Goal: Communication & Community: Answer question/provide support

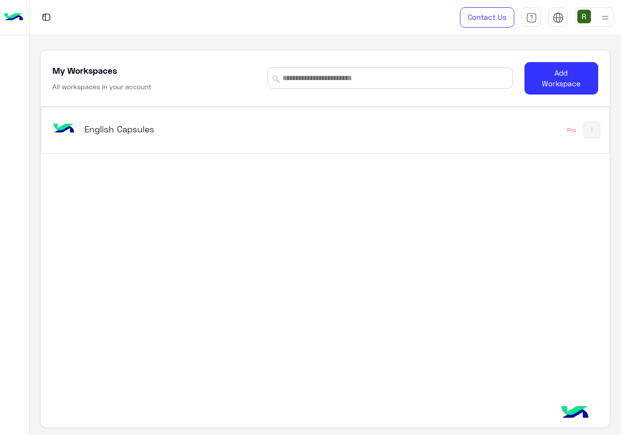
click at [146, 116] on div "English Capsules" at bounding box center [215, 130] width 330 height 28
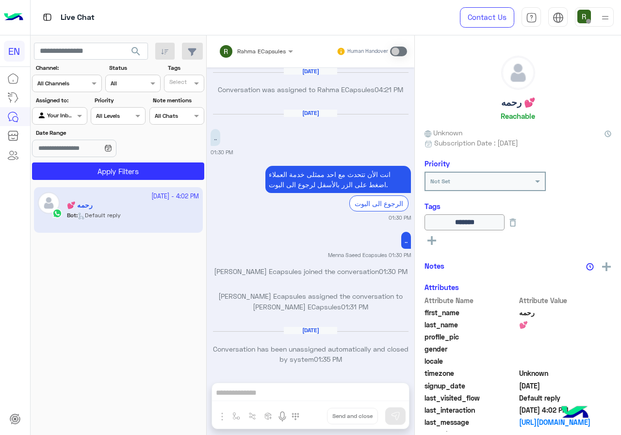
scroll to position [608, 0]
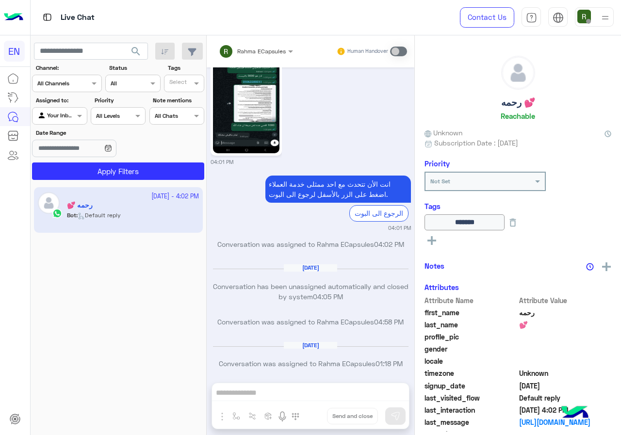
click at [72, 83] on input "text" at bounding box center [54, 82] width 35 height 9
click at [86, 121] on div "WhatsApp" at bounding box center [67, 121] width 70 height 19
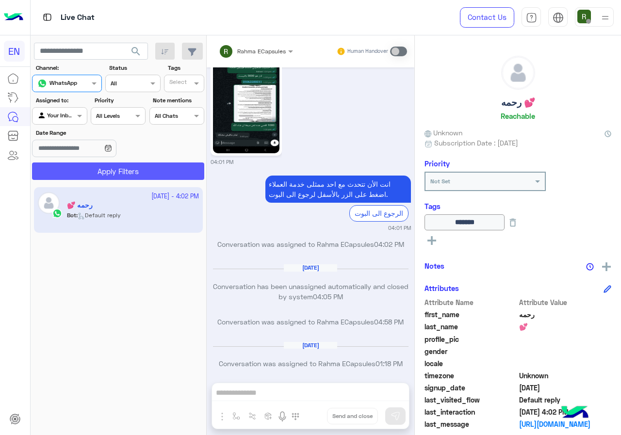
click at [111, 169] on button "Apply Filters" at bounding box center [118, 171] width 172 height 17
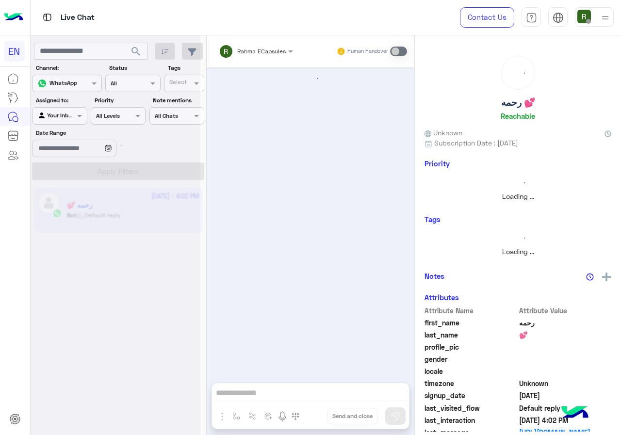
scroll to position [618, 0]
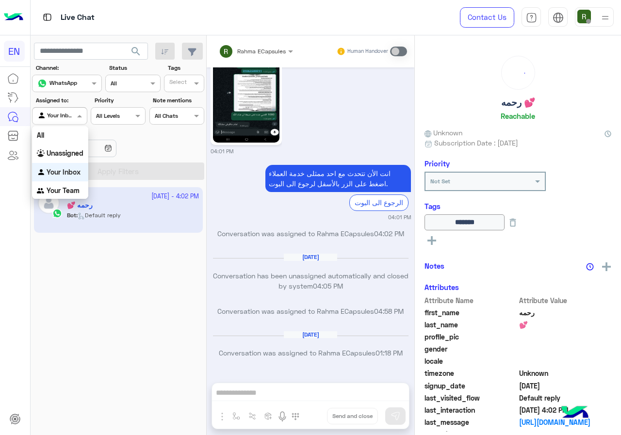
click at [71, 111] on div at bounding box center [60, 114] width 54 height 9
click at [81, 185] on div "Your Team" at bounding box center [60, 191] width 56 height 19
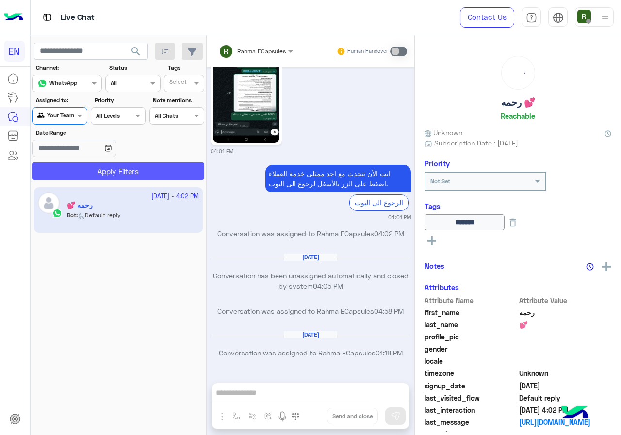
click at [110, 174] on button "Apply Filters" at bounding box center [118, 171] width 172 height 17
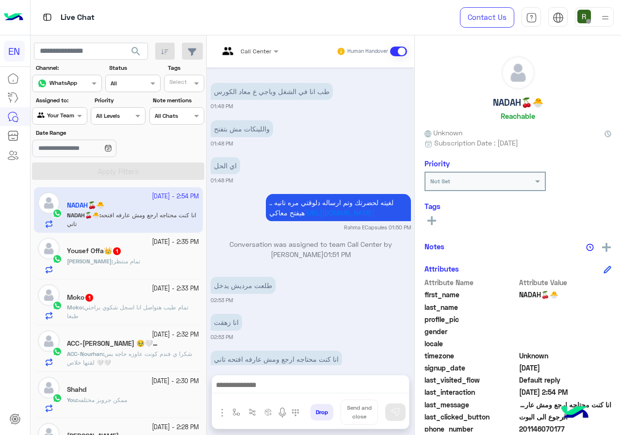
scroll to position [596, 0]
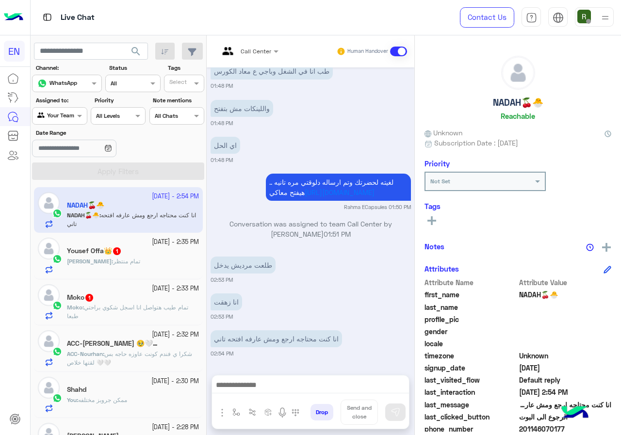
click at [301, 378] on div at bounding box center [310, 388] width 197 height 24
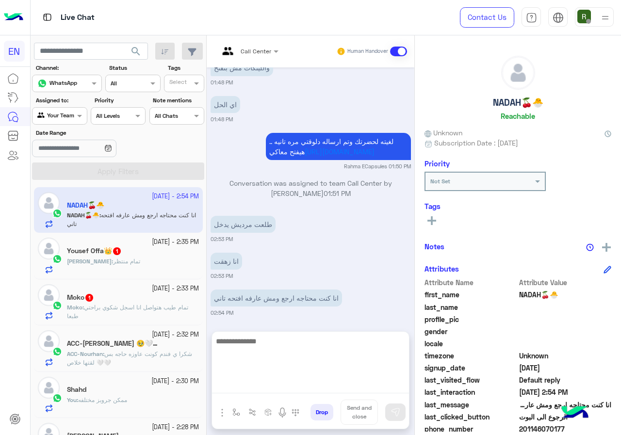
click at [295, 386] on textarea at bounding box center [310, 364] width 197 height 58
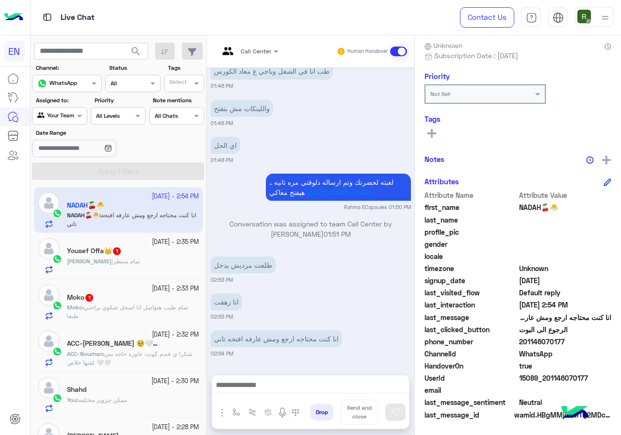
drag, startPoint x: 519, startPoint y: 340, endPoint x: 563, endPoint y: 339, distance: 43.7
click at [563, 339] on span "201146070177" at bounding box center [565, 342] width 93 height 10
click at [558, 341] on span "201146070177" at bounding box center [565, 342] width 93 height 10
drag, startPoint x: 522, startPoint y: 343, endPoint x: 584, endPoint y: 341, distance: 61.7
click at [584, 341] on span "201146070177" at bounding box center [565, 342] width 93 height 10
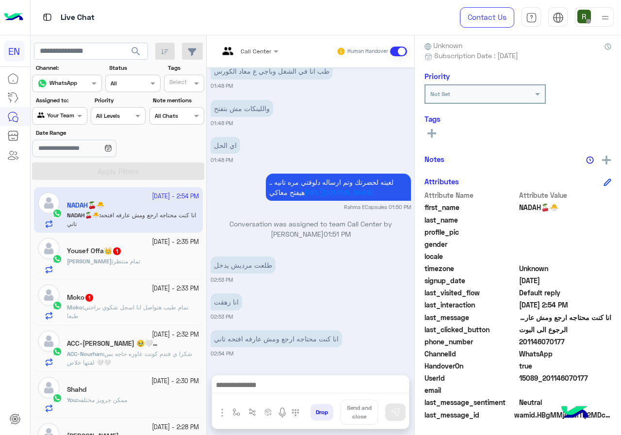
copy span "01146070177"
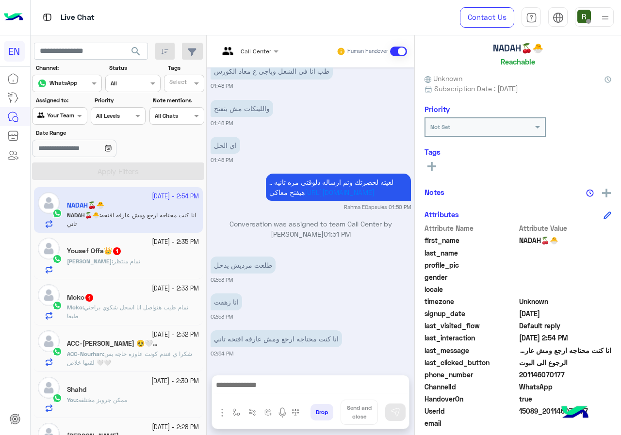
scroll to position [87, 0]
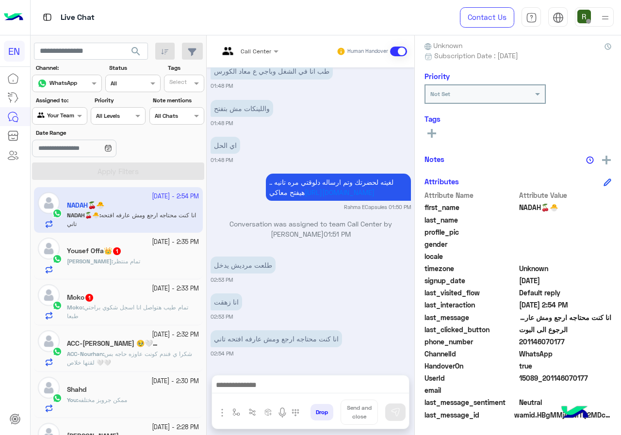
click at [313, 379] on div at bounding box center [310, 388] width 197 height 24
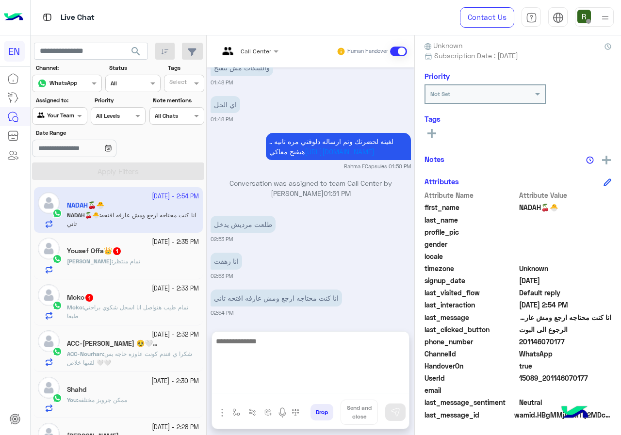
click at [325, 386] on textarea at bounding box center [310, 364] width 197 height 58
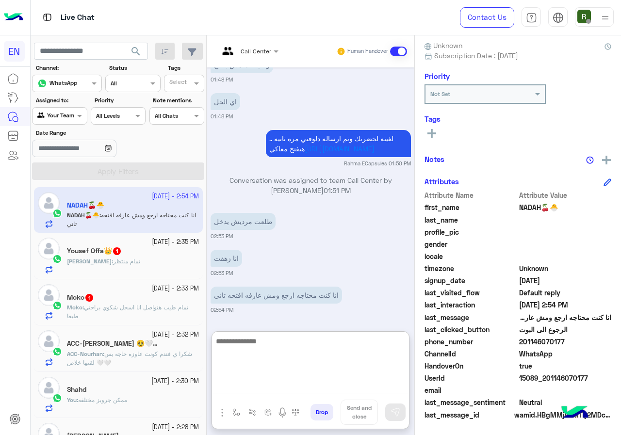
scroll to position [640, 0]
click at [269, 345] on textarea at bounding box center [310, 364] width 197 height 58
type textarea "*"
type textarea "**********"
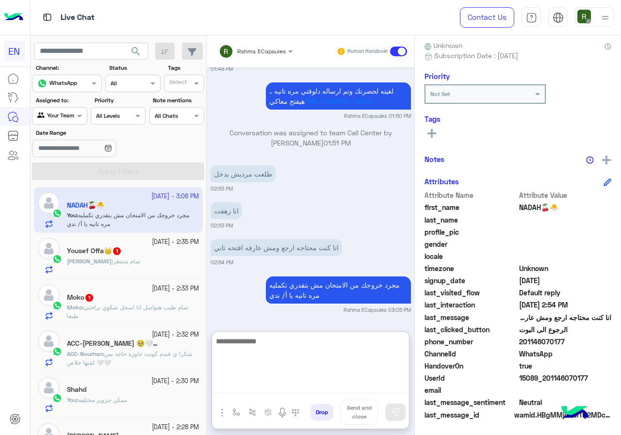
scroll to position [687, 0]
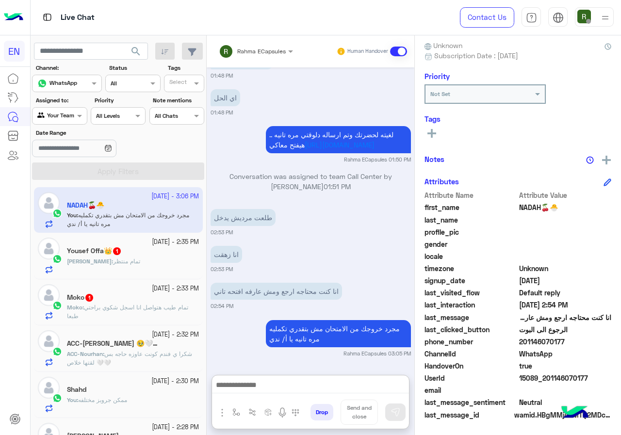
click at [127, 258] on div "[PERSON_NAME] : تمام منتظر" at bounding box center [133, 265] width 132 height 17
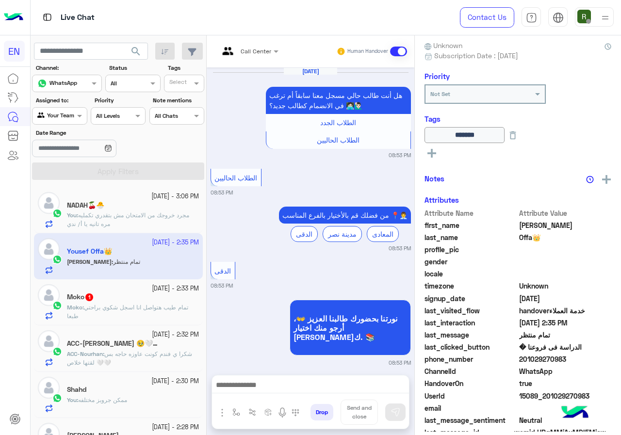
scroll to position [735, 0]
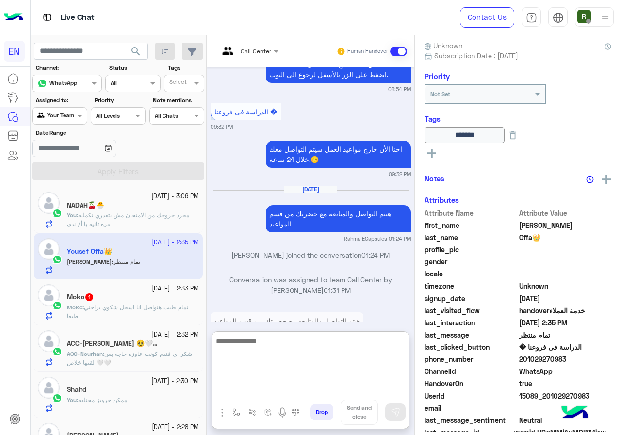
click at [281, 380] on textarea at bounding box center [310, 364] width 197 height 58
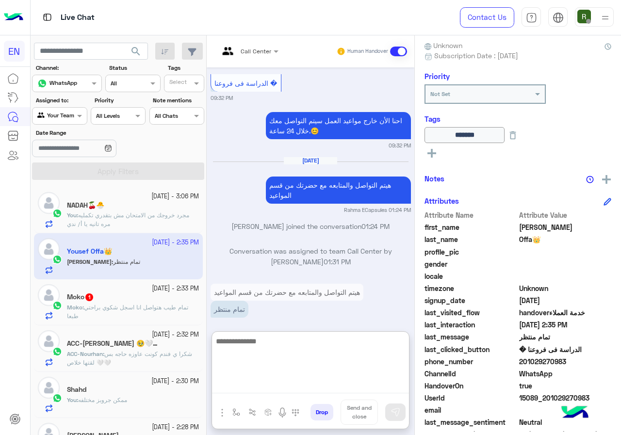
scroll to position [778, 0]
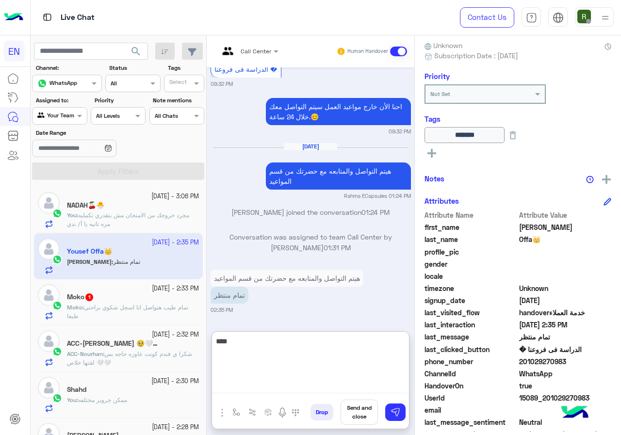
type textarea "****"
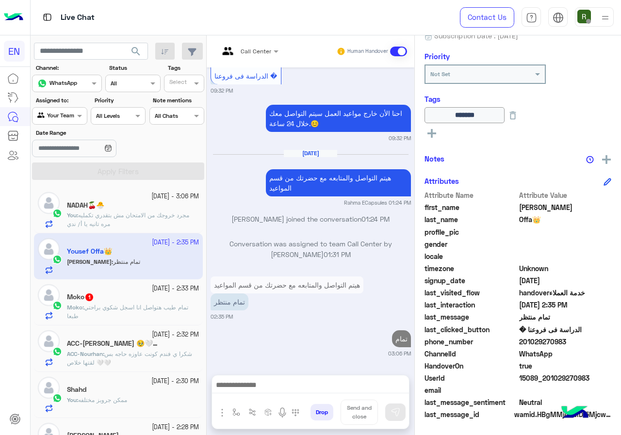
scroll to position [772, 0]
drag, startPoint x: 523, startPoint y: 341, endPoint x: 576, endPoint y: 341, distance: 52.4
click at [576, 341] on span "201029270983" at bounding box center [565, 342] width 93 height 10
copy span "01029270983"
click at [118, 302] on div "Moko 1" at bounding box center [133, 298] width 132 height 10
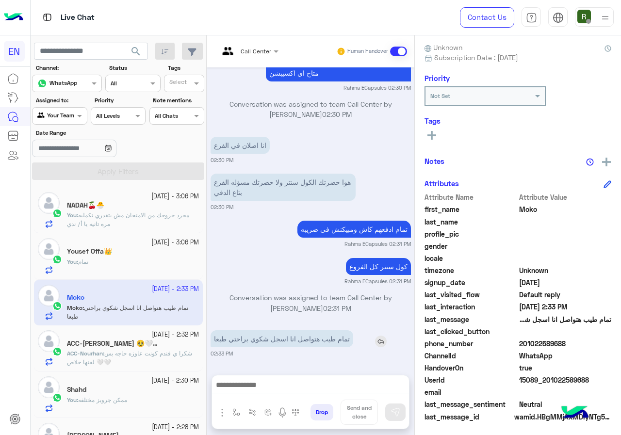
scroll to position [87, 0]
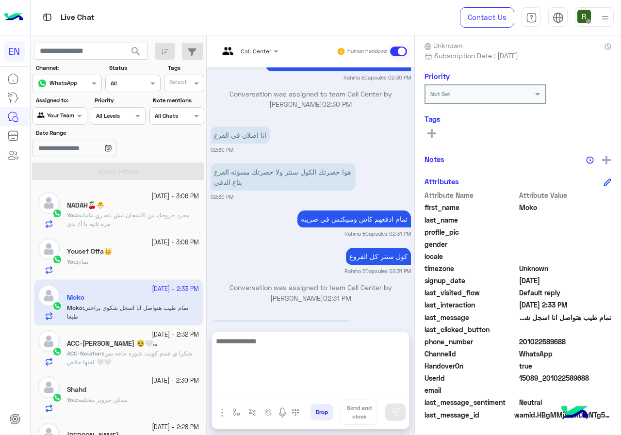
click at [324, 382] on textarea at bounding box center [310, 364] width 197 height 58
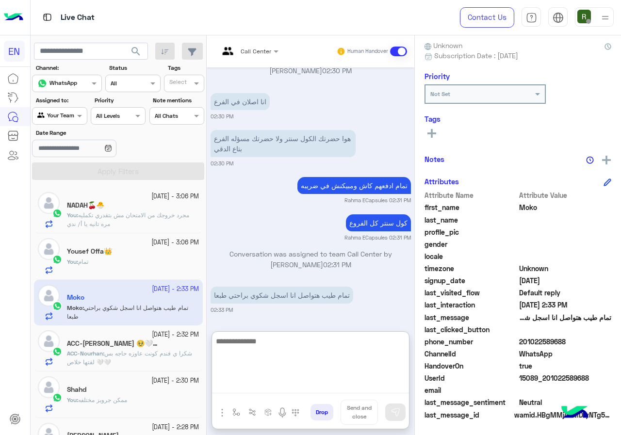
scroll to position [600, 0]
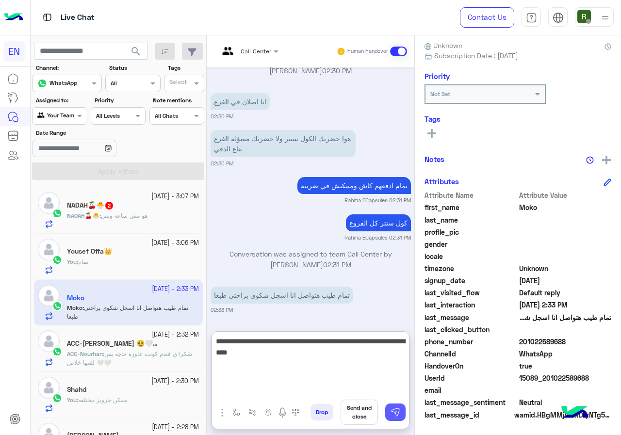
type textarea "**********"
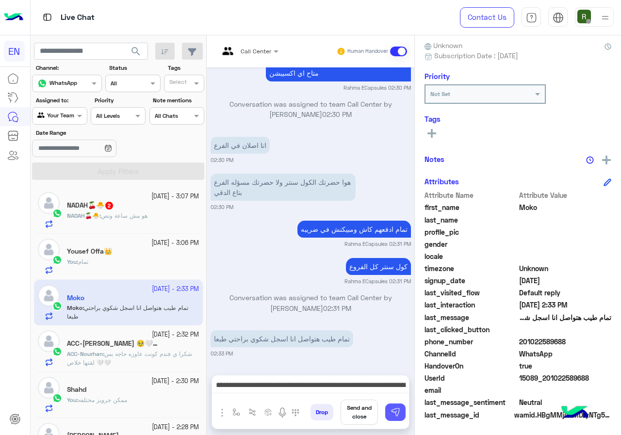
click at [397, 409] on img at bounding box center [396, 413] width 10 height 10
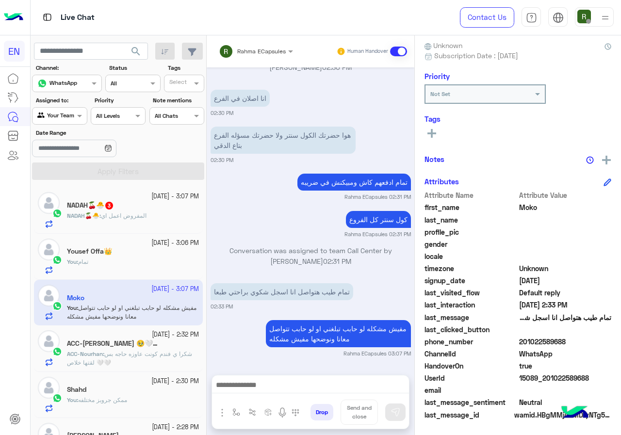
click at [119, 349] on div "ACC-Nourhan 🥹🤍 1" at bounding box center [133, 345] width 132 height 10
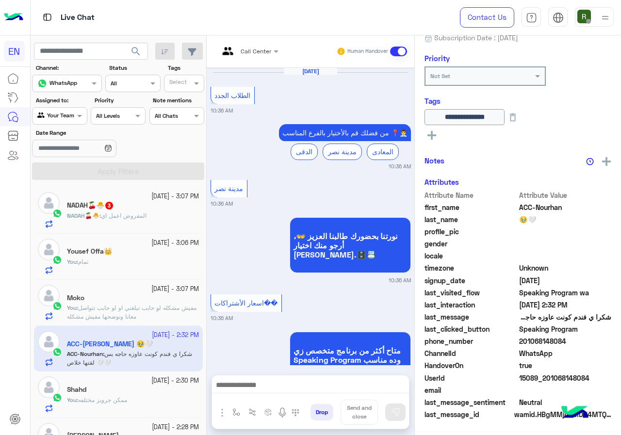
scroll to position [1670, 0]
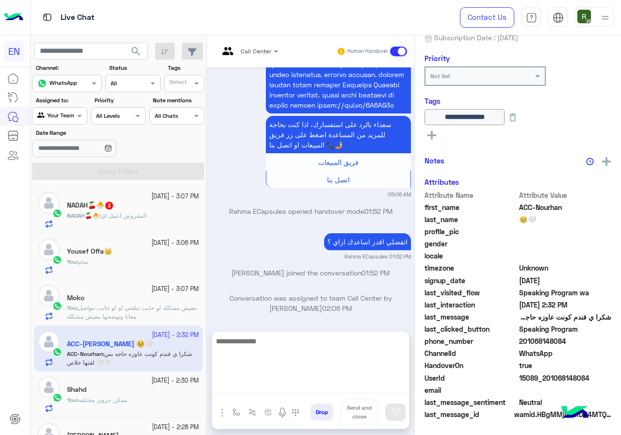
click at [292, 380] on textarea at bounding box center [310, 364] width 197 height 58
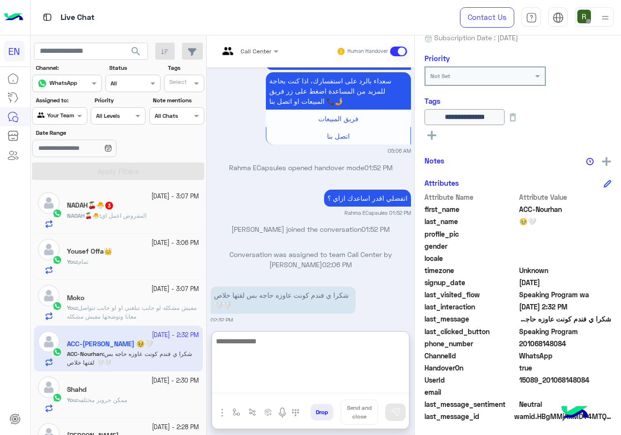
scroll to position [107, 0]
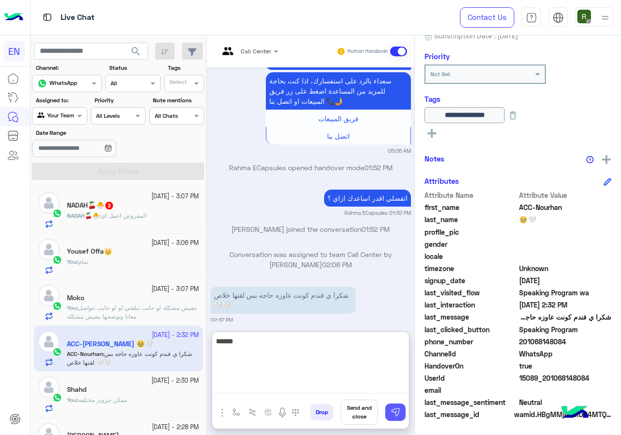
type textarea "******"
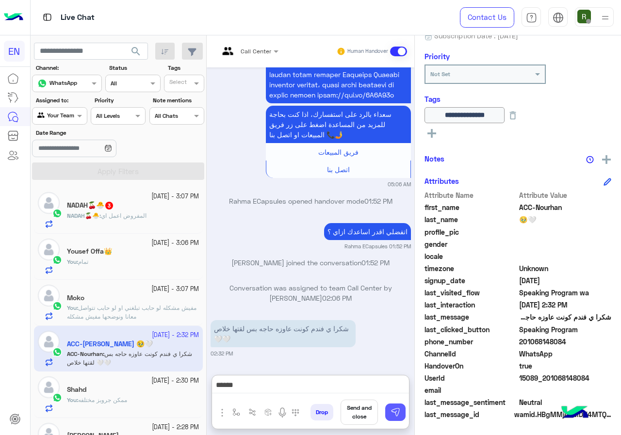
click at [393, 412] on img at bounding box center [396, 413] width 10 height 10
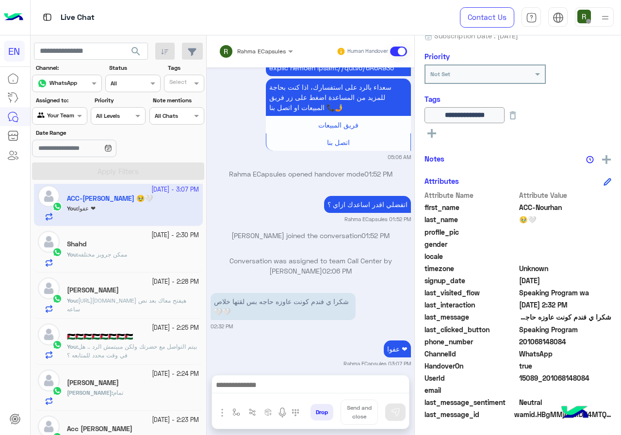
scroll to position [0, 0]
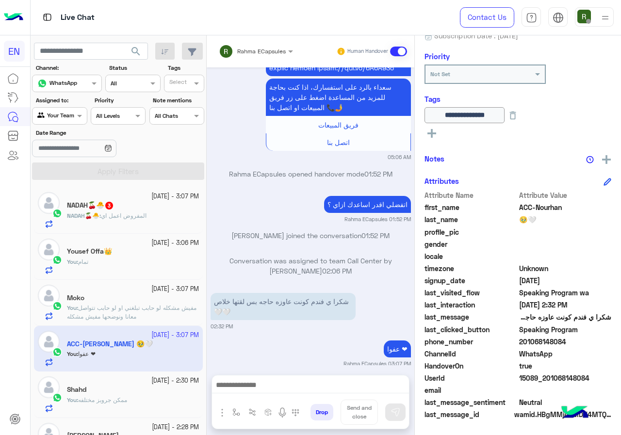
click at [93, 217] on span "NADAH🍒🐣" at bounding box center [83, 215] width 33 height 7
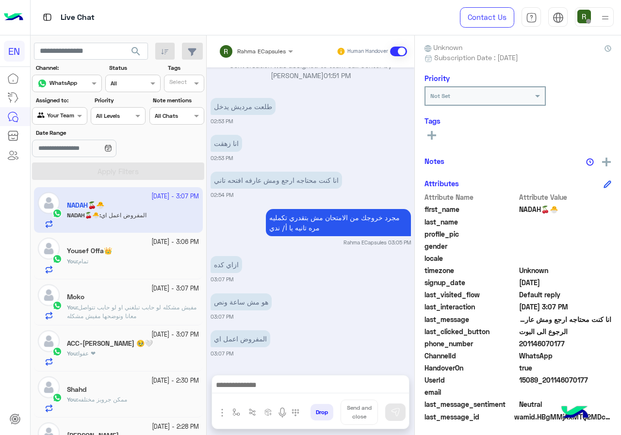
scroll to position [87, 0]
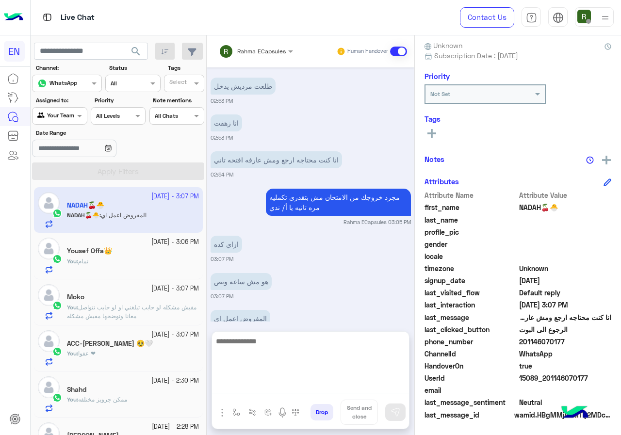
click at [297, 389] on textarea at bounding box center [310, 364] width 197 height 58
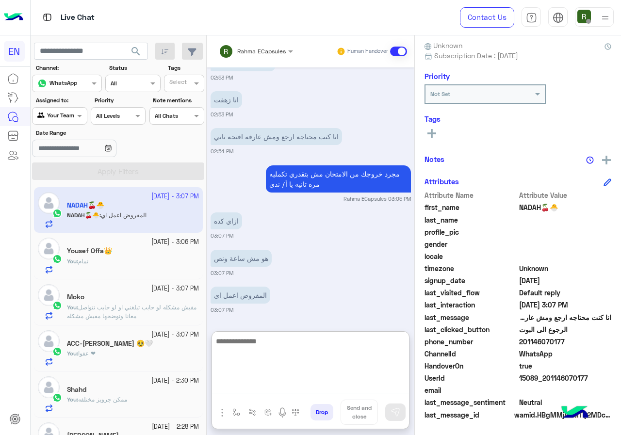
click at [306, 347] on textarea at bounding box center [310, 364] width 197 height 58
type textarea "*"
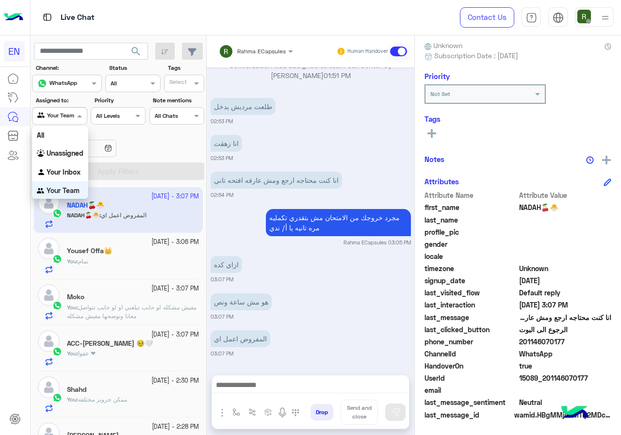
click at [54, 124] on div "Agent Filter Your Team" at bounding box center [59, 115] width 55 height 17
click at [65, 179] on div "Your Inbox" at bounding box center [60, 172] width 56 height 19
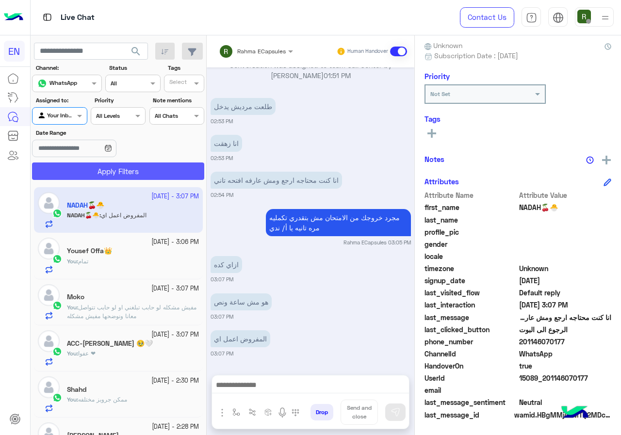
click at [95, 169] on button "Apply Filters" at bounding box center [118, 171] width 172 height 17
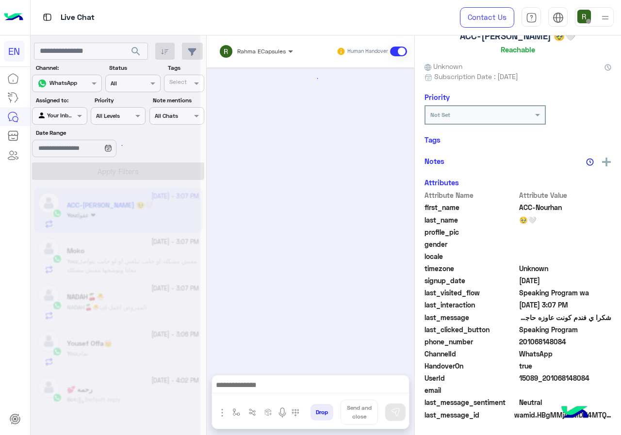
scroll to position [1670, 0]
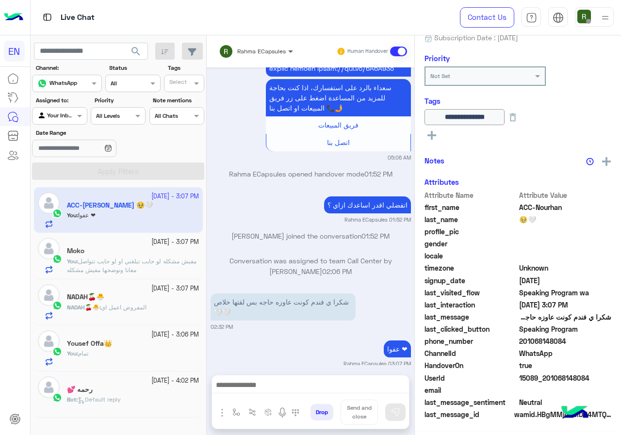
click at [286, 54] on span at bounding box center [292, 51] width 12 height 10
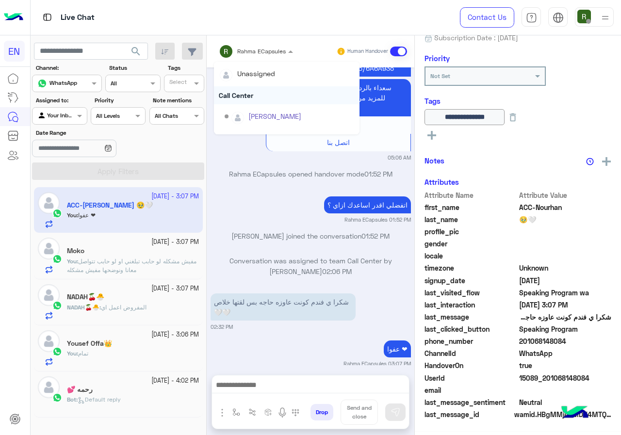
click at [264, 88] on div "Call Center" at bounding box center [287, 95] width 146 height 18
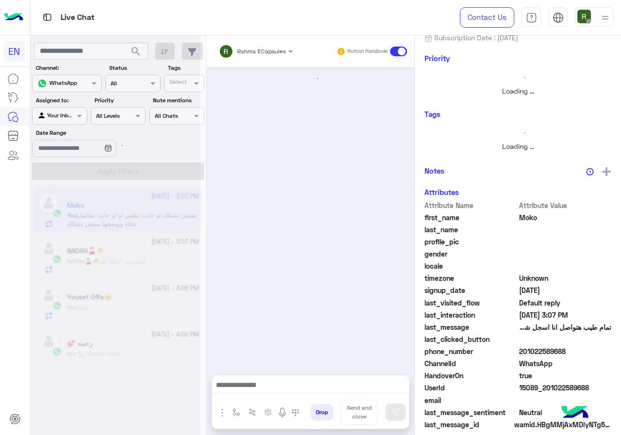
click at [262, 39] on div "Rahma ECapsules Human Handover" at bounding box center [311, 51] width 208 height 32
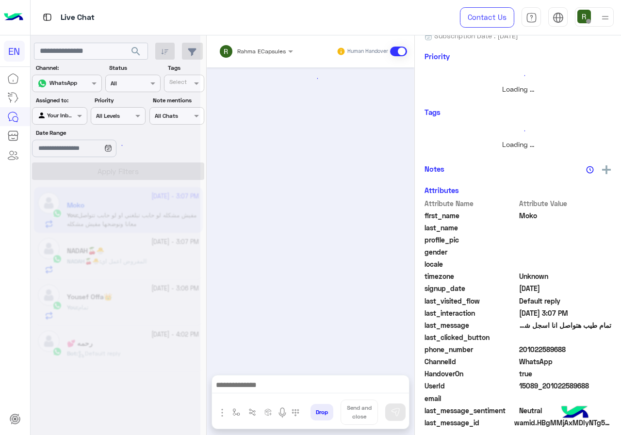
scroll to position [557, 0]
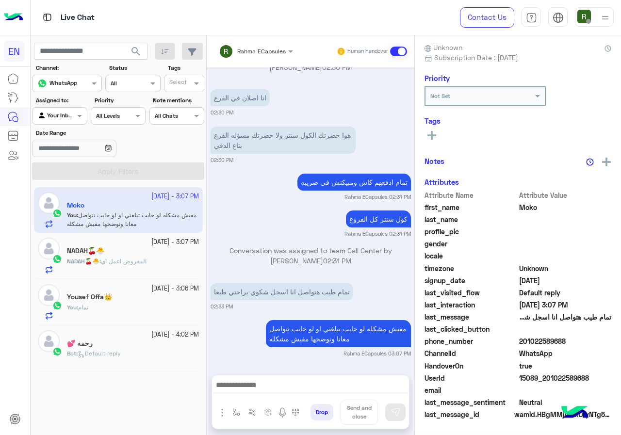
click at [255, 57] on div "Rahma ECapsules" at bounding box center [252, 51] width 67 height 19
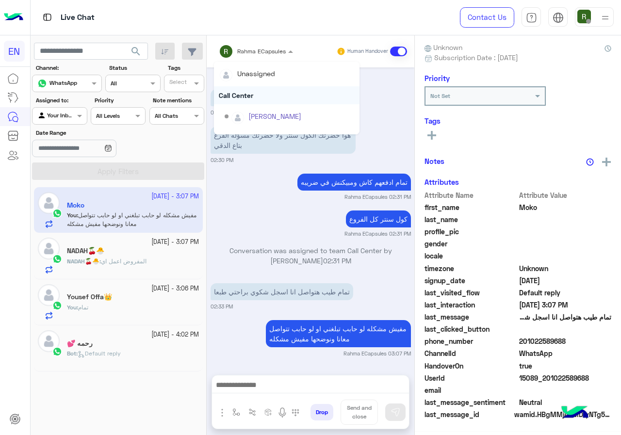
click at [249, 101] on div "Call Center" at bounding box center [287, 95] width 146 height 18
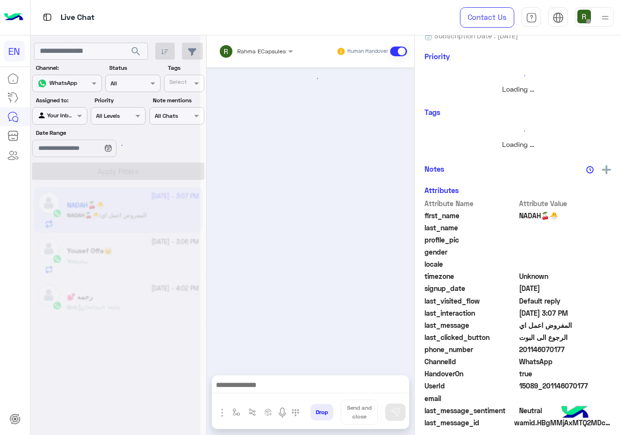
click at [259, 52] on input "text" at bounding box center [243, 50] width 49 height 9
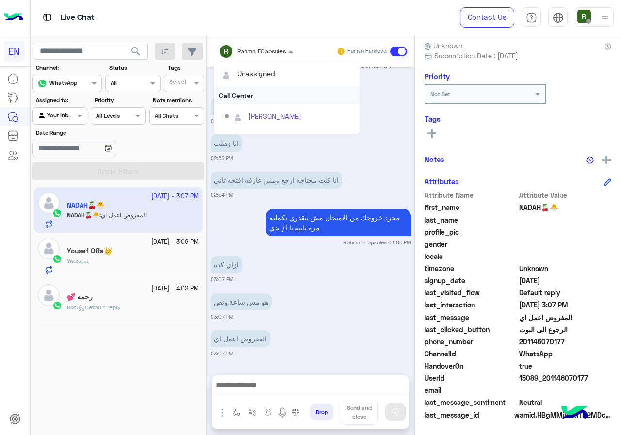
click at [260, 101] on div "Call Center" at bounding box center [287, 95] width 146 height 18
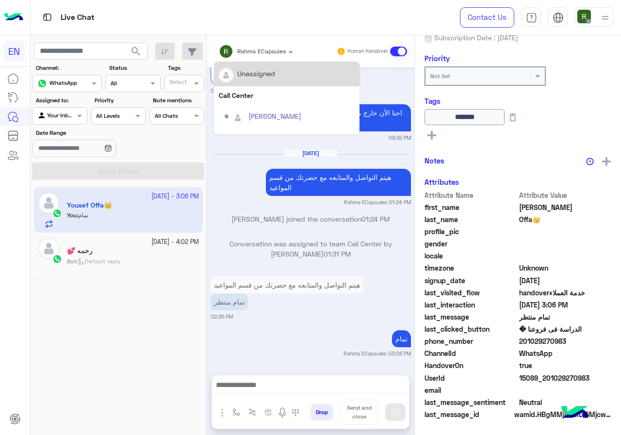
click at [267, 52] on input "text" at bounding box center [243, 50] width 49 height 9
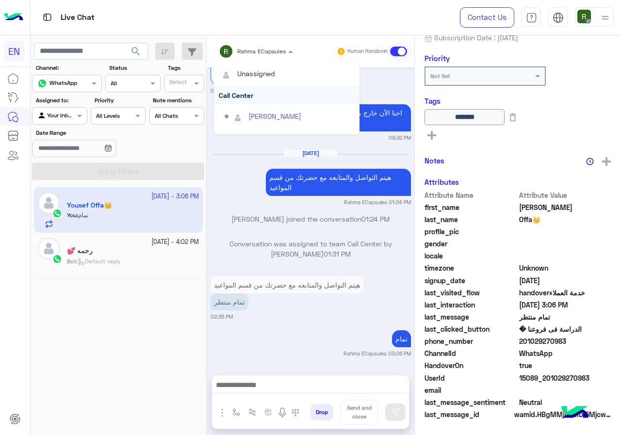
click at [267, 92] on div "Call Center" at bounding box center [287, 95] width 146 height 18
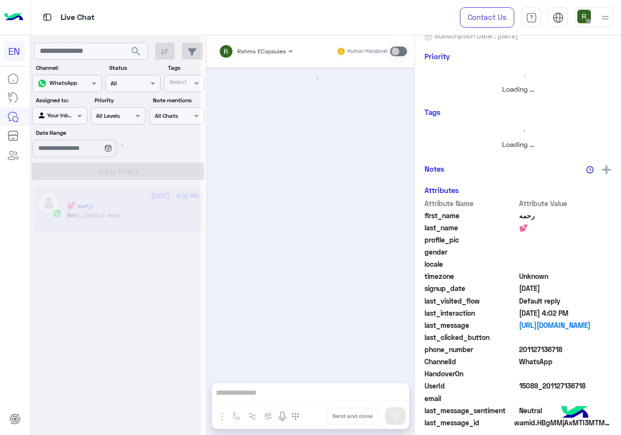
click at [59, 116] on input "text" at bounding box center [48, 115] width 22 height 9
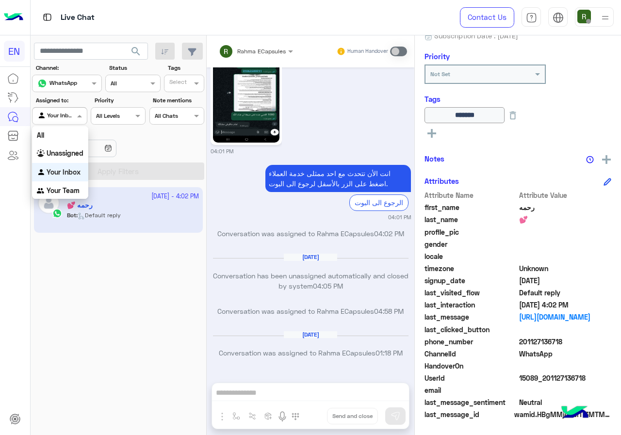
click at [60, 188] on b "Your Team" at bounding box center [63, 190] width 33 height 8
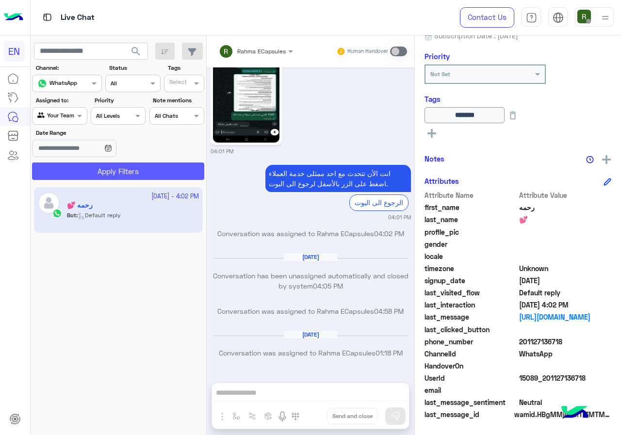
click at [71, 172] on button "Apply Filters" at bounding box center [118, 171] width 172 height 17
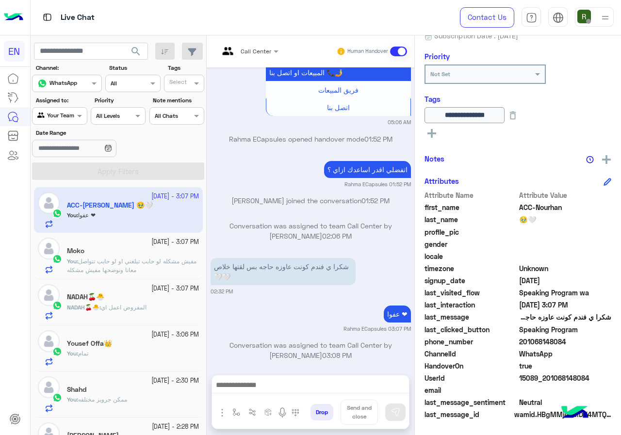
click at [62, 120] on div "Your Team" at bounding box center [55, 116] width 37 height 10
click at [63, 160] on div "Unassigned" at bounding box center [60, 152] width 56 height 19
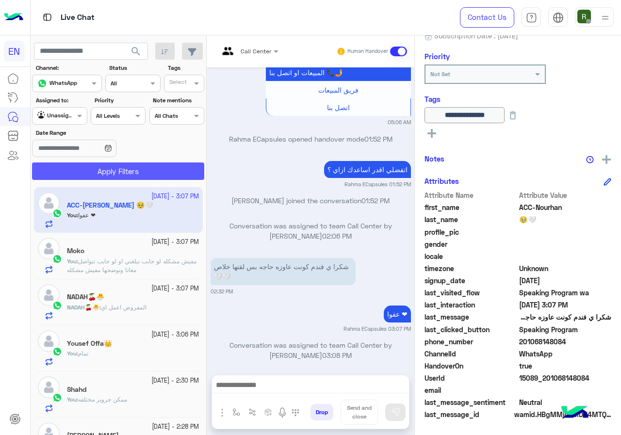
click at [70, 171] on button "Apply Filters" at bounding box center [118, 171] width 172 height 17
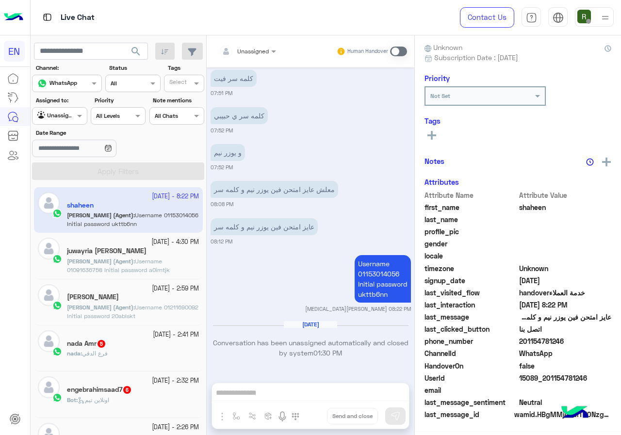
click at [116, 369] on div "[DATE] - 2:41 PM nada Amr 5 nada : فرع الدقي" at bounding box center [118, 349] width 169 height 46
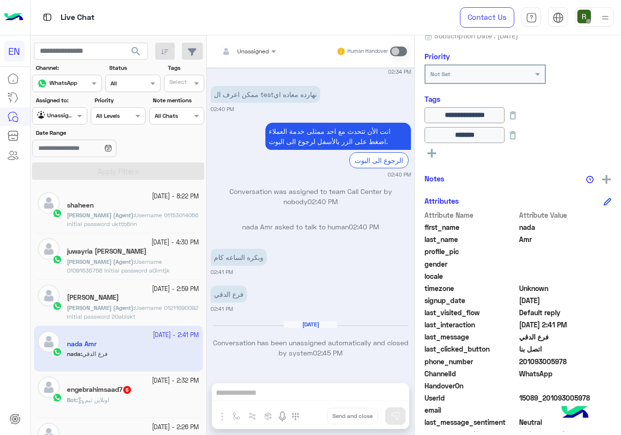
click at [142, 389] on div "engebrahimsaad7 6" at bounding box center [133, 391] width 132 height 10
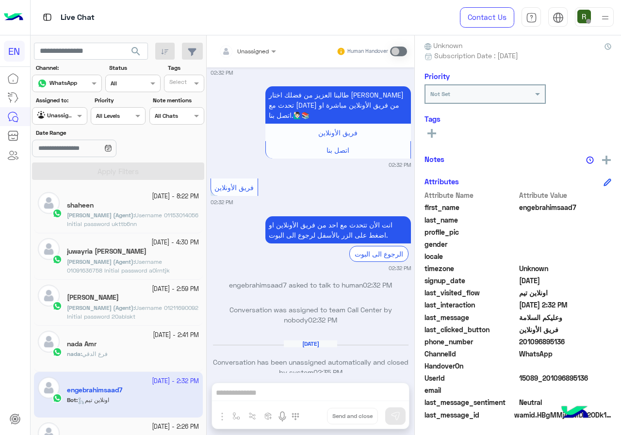
click at [94, 209] on div "shaheen" at bounding box center [133, 206] width 132 height 10
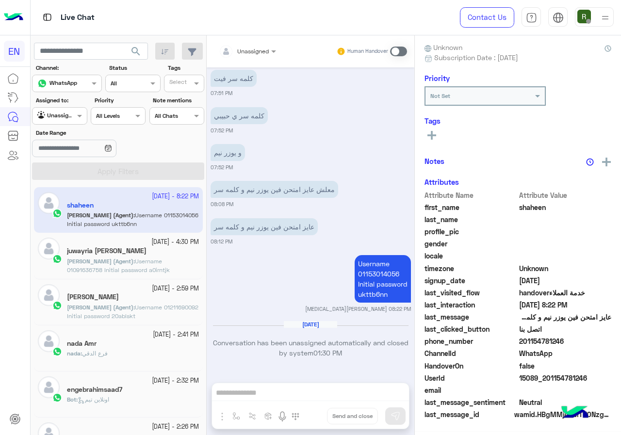
click at [72, 117] on div at bounding box center [60, 114] width 54 height 9
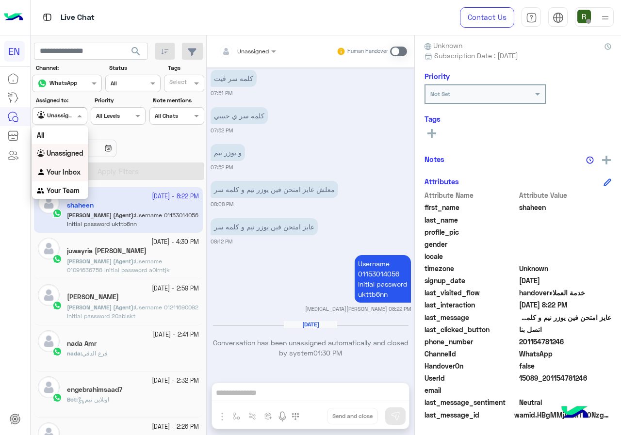
click at [71, 169] on b "Your Inbox" at bounding box center [64, 172] width 34 height 8
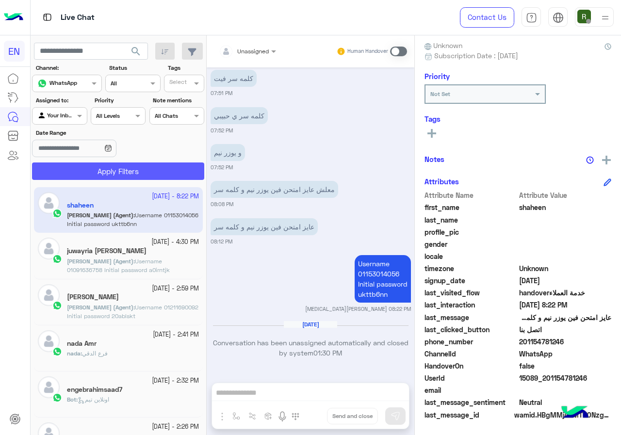
click at [77, 168] on button "Apply Filters" at bounding box center [118, 171] width 172 height 17
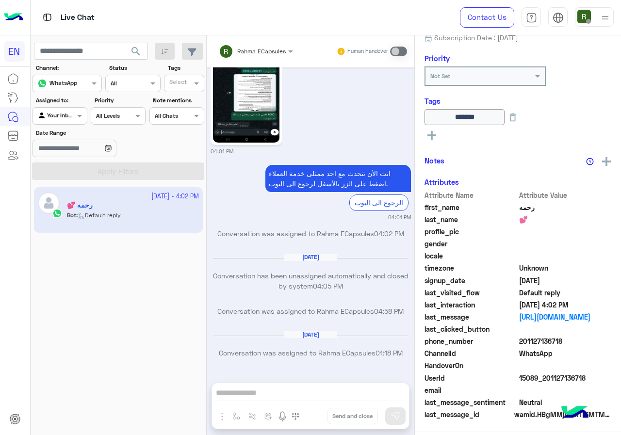
click at [64, 121] on div "Your Inbox" at bounding box center [55, 116] width 37 height 10
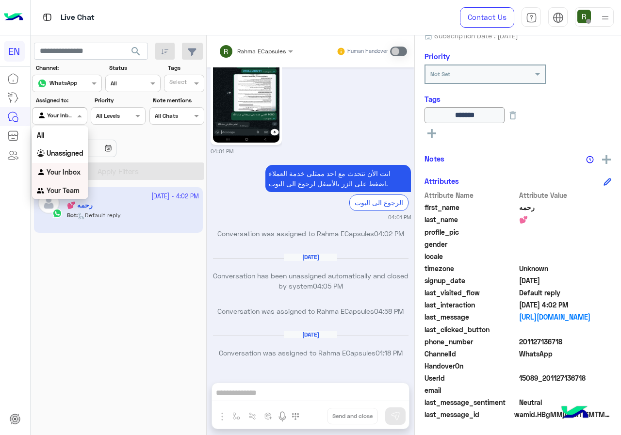
click at [64, 185] on div "Your Team" at bounding box center [60, 191] width 56 height 19
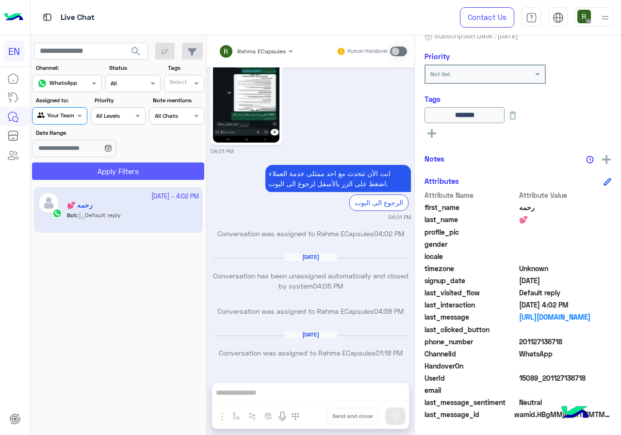
click at [78, 170] on button "Apply Filters" at bounding box center [118, 171] width 172 height 17
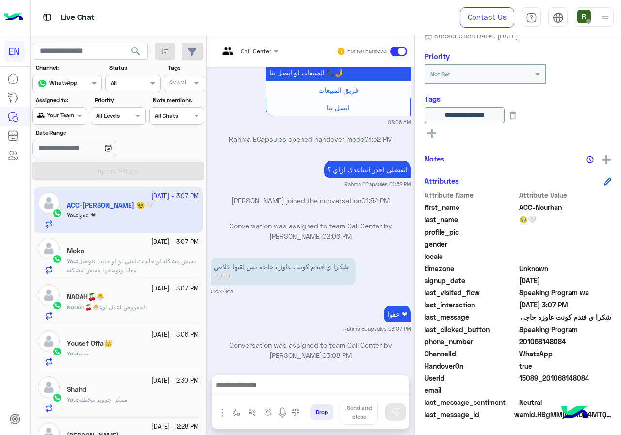
click at [99, 298] on h5 "NADAH🍒🐣" at bounding box center [85, 297] width 37 height 8
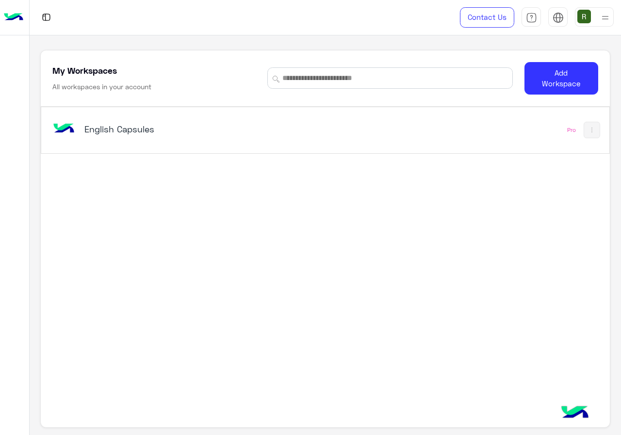
click at [435, 148] on div "English Capsules Pro" at bounding box center [325, 130] width 568 height 46
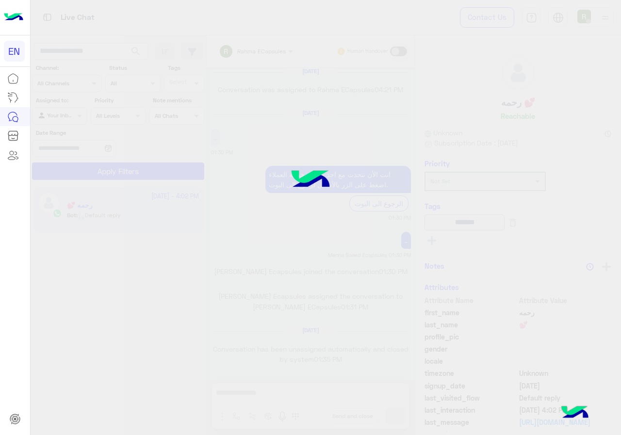
scroll to position [618, 0]
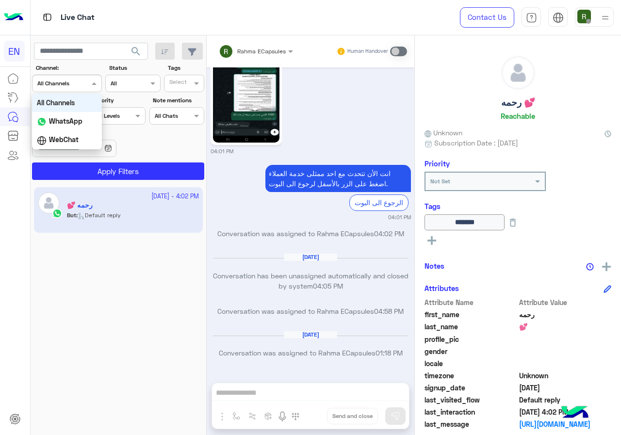
click at [73, 90] on div "Channel All Channels" at bounding box center [67, 83] width 70 height 17
click at [71, 119] on b "WhatsApp" at bounding box center [65, 121] width 33 height 8
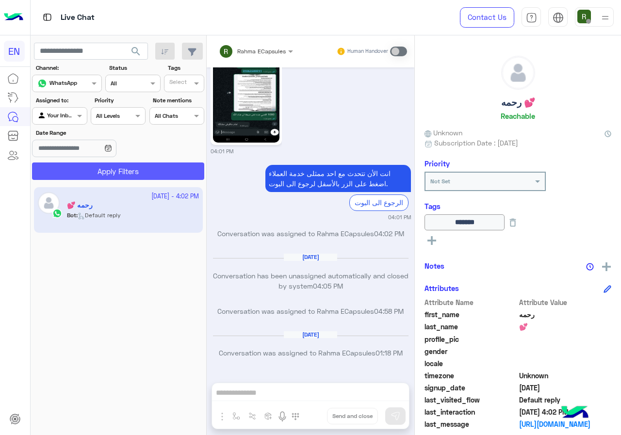
click at [114, 176] on button "Apply Filters" at bounding box center [118, 171] width 172 height 17
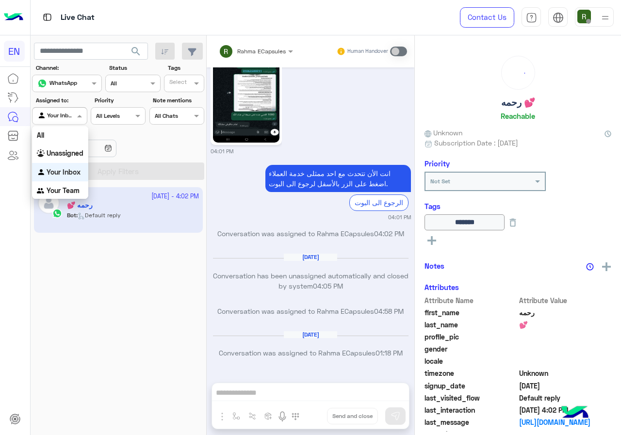
click at [74, 117] on div at bounding box center [60, 114] width 54 height 9
click at [63, 191] on b "Your Team" at bounding box center [63, 190] width 33 height 8
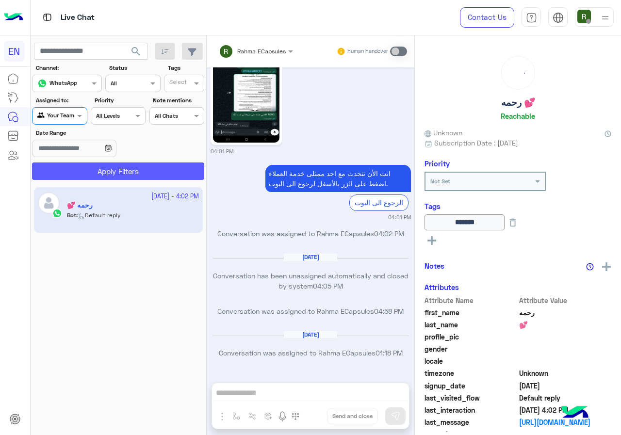
click at [102, 172] on button "Apply Filters" at bounding box center [118, 171] width 172 height 17
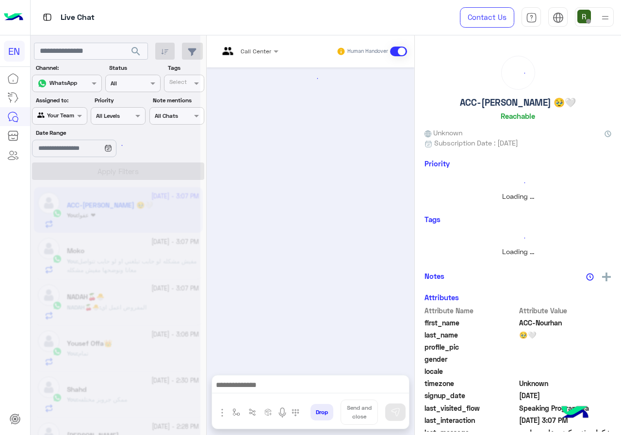
scroll to position [1650, 0]
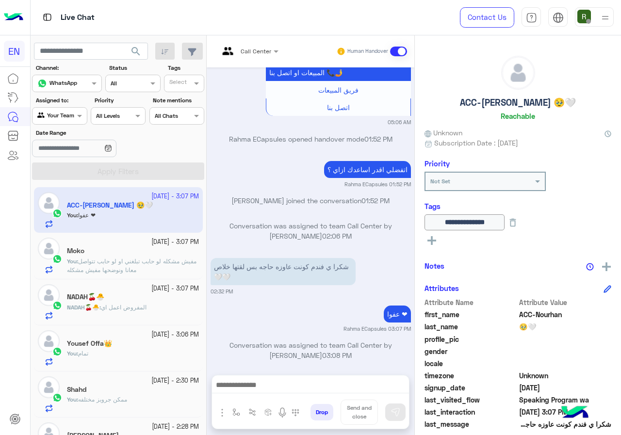
click at [141, 303] on p "NADAH🍒🐣 : المفروض اعمل اي" at bounding box center [107, 307] width 80 height 9
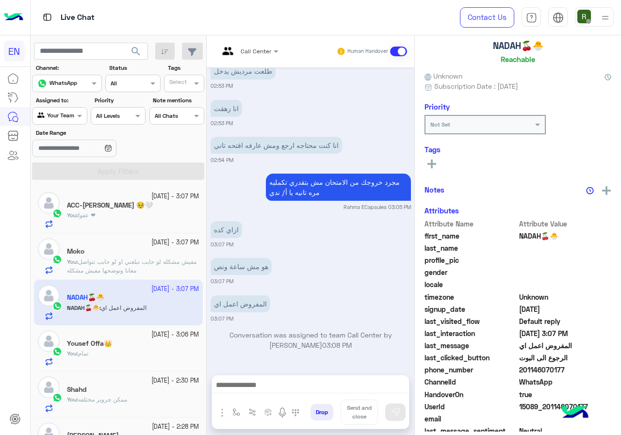
scroll to position [85, 0]
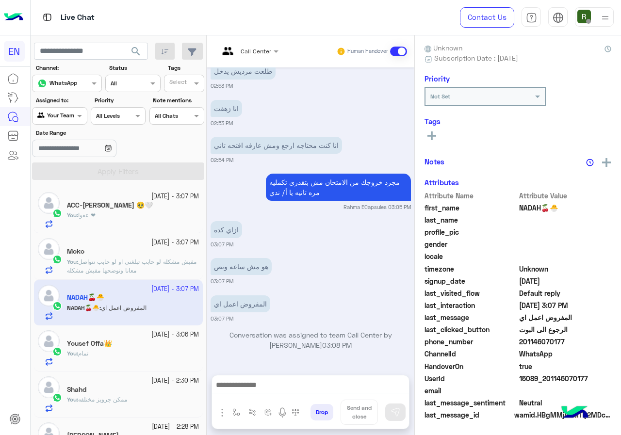
drag, startPoint x: 521, startPoint y: 343, endPoint x: 586, endPoint y: 339, distance: 65.1
click at [586, 339] on span "201146070177" at bounding box center [565, 342] width 93 height 10
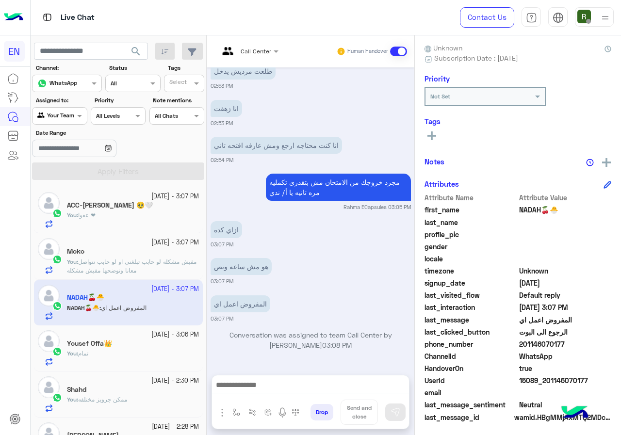
copy span "01146070177"
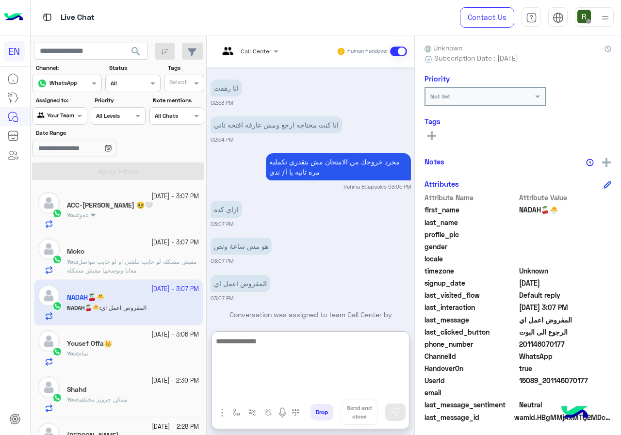
click at [262, 384] on textarea at bounding box center [310, 364] width 197 height 58
type textarea "**********"
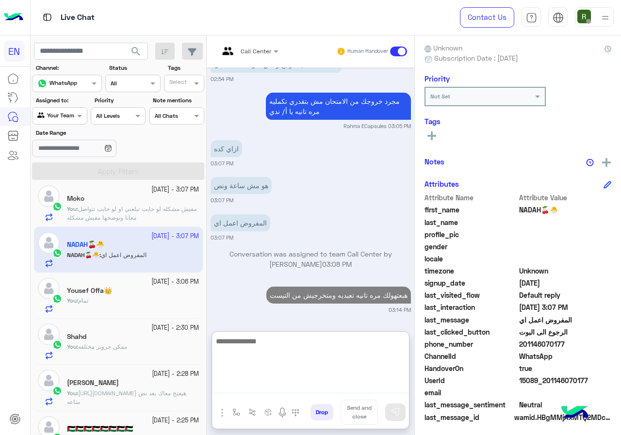
scroll to position [0, 0]
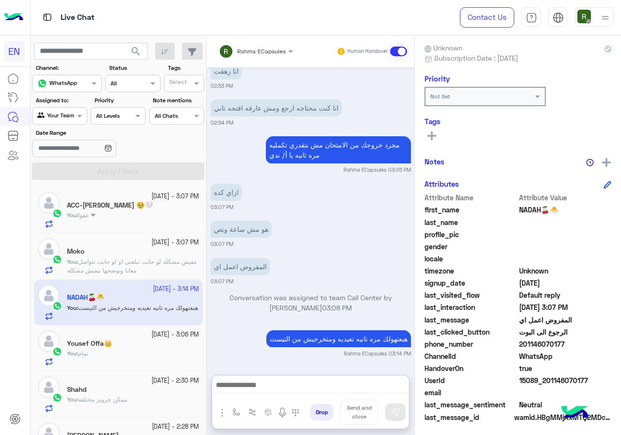
click at [39, 102] on label "Assigned to:" at bounding box center [61, 100] width 50 height 9
click at [46, 117] on input "text" at bounding box center [48, 115] width 22 height 9
click at [57, 169] on b "Your Inbox" at bounding box center [64, 171] width 34 height 8
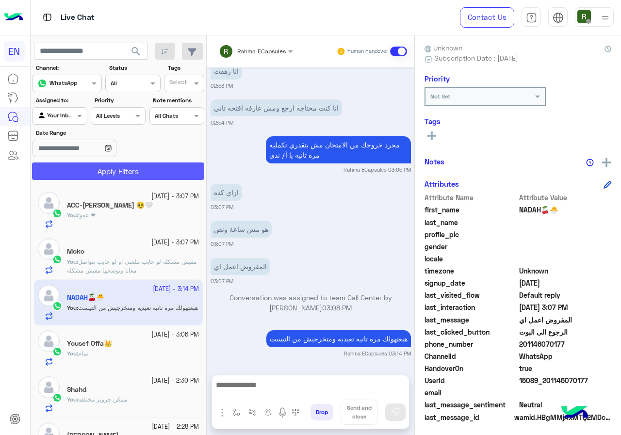
click at [81, 171] on button "Apply Filters" at bounding box center [118, 171] width 172 height 17
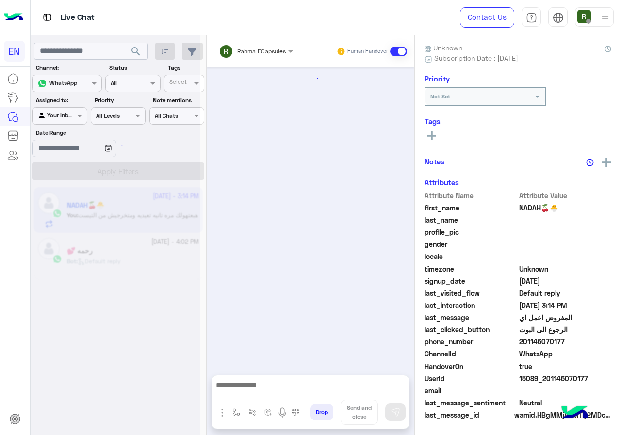
scroll to position [514, 0]
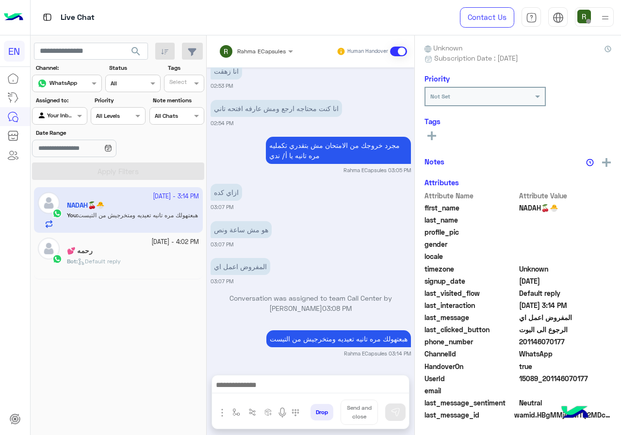
click at [266, 43] on div "Rahma ECapsules" at bounding box center [252, 51] width 67 height 19
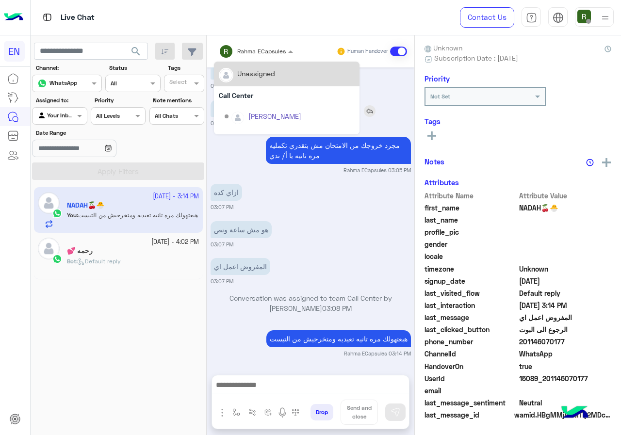
click at [256, 94] on div "Call Center" at bounding box center [287, 95] width 146 height 18
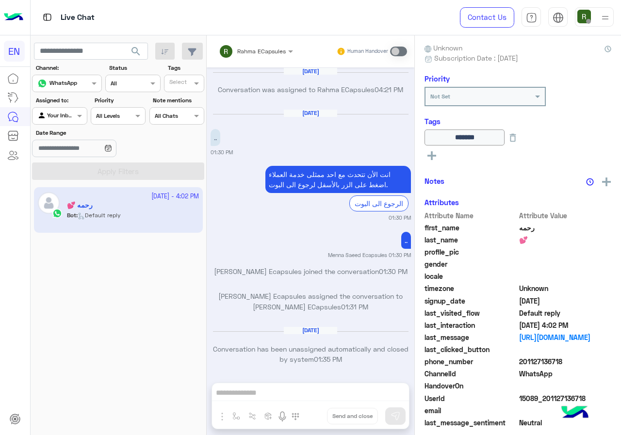
scroll to position [618, 0]
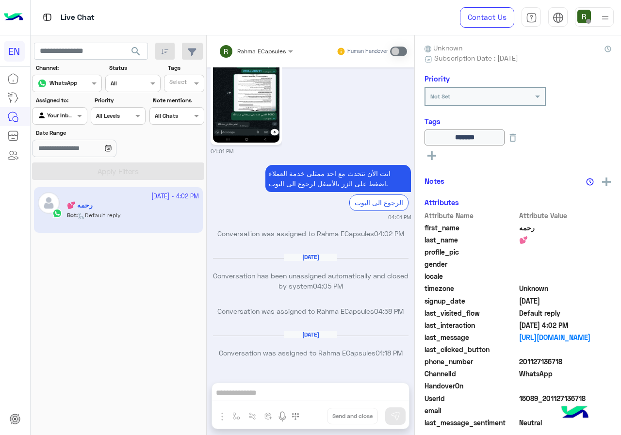
click at [69, 115] on div at bounding box center [60, 114] width 54 height 9
click at [65, 147] on div "Unassigned" at bounding box center [60, 153] width 56 height 19
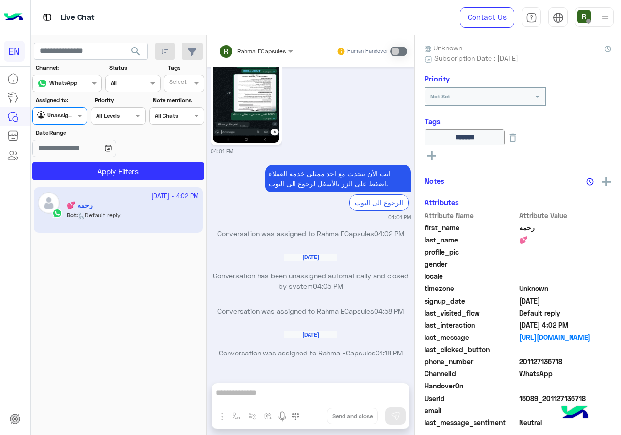
click at [78, 188] on app-inbox-user "12 August - 4:02 PM رحمه 💕 Bot : Default reply" at bounding box center [118, 210] width 169 height 46
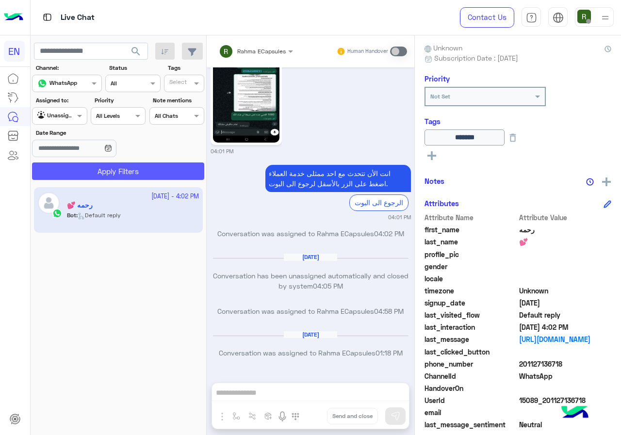
click at [83, 176] on button "Apply Filters" at bounding box center [118, 171] width 172 height 17
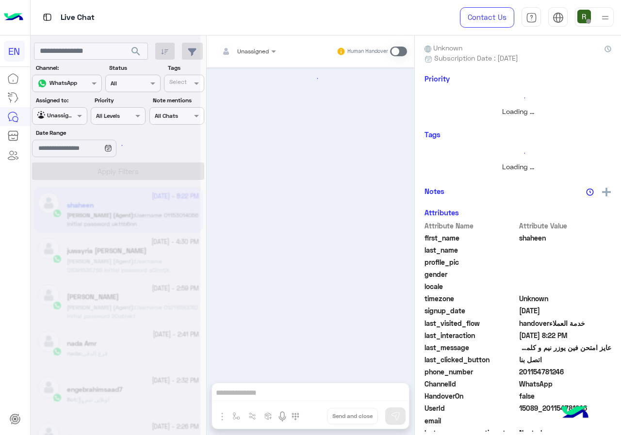
scroll to position [730, 0]
